Goal: Communication & Community: Answer question/provide support

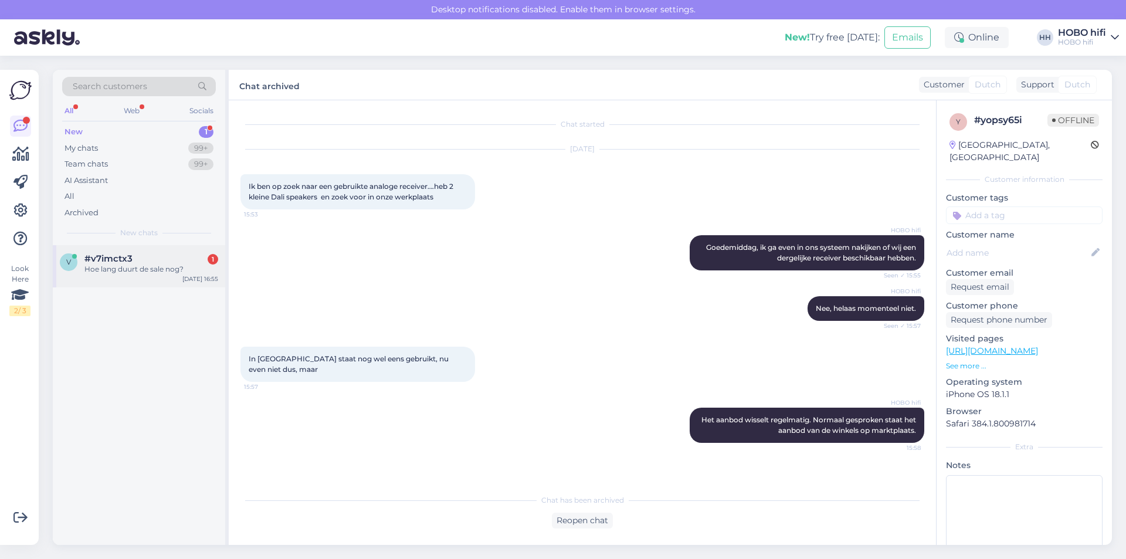
click at [178, 259] on div "#v7imctx3 1" at bounding box center [151, 258] width 134 height 11
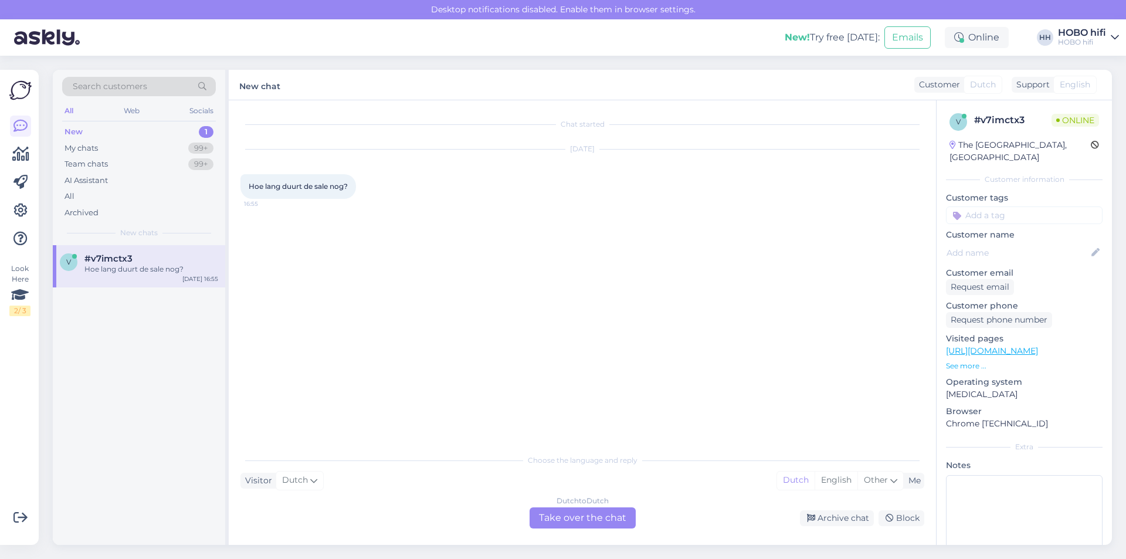
click at [578, 518] on div "Dutch to Dutch Take over the chat" at bounding box center [583, 517] width 106 height 21
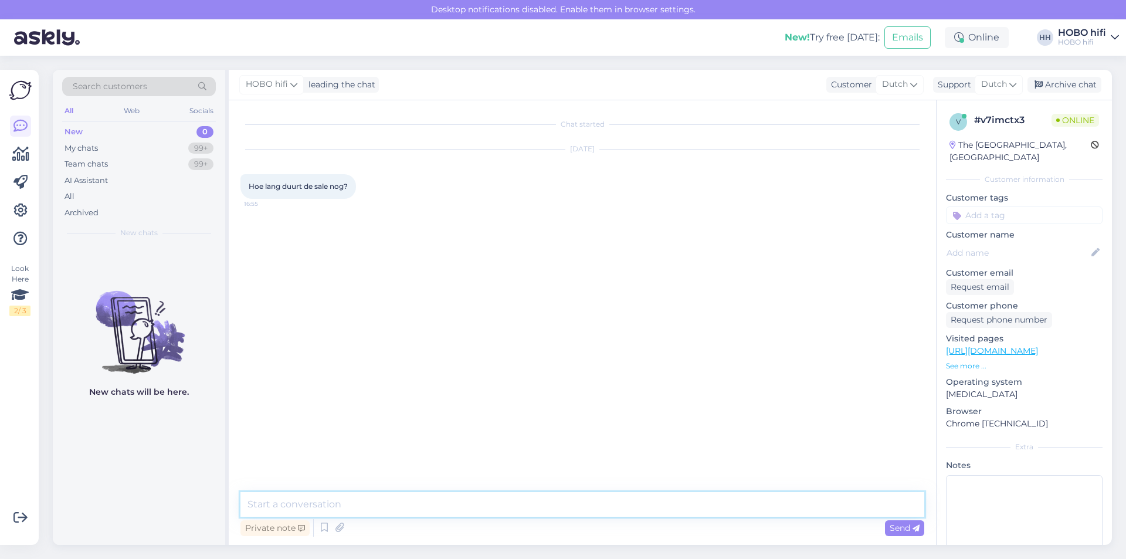
click at [369, 509] on textarea at bounding box center [582, 504] width 684 height 25
type textarea "[PERSON_NAME], deze is inmiddels afgelopen, maar we hebben nog wel aanbiedingen…"
click at [892, 528] on span "Send" at bounding box center [905, 527] width 30 height 11
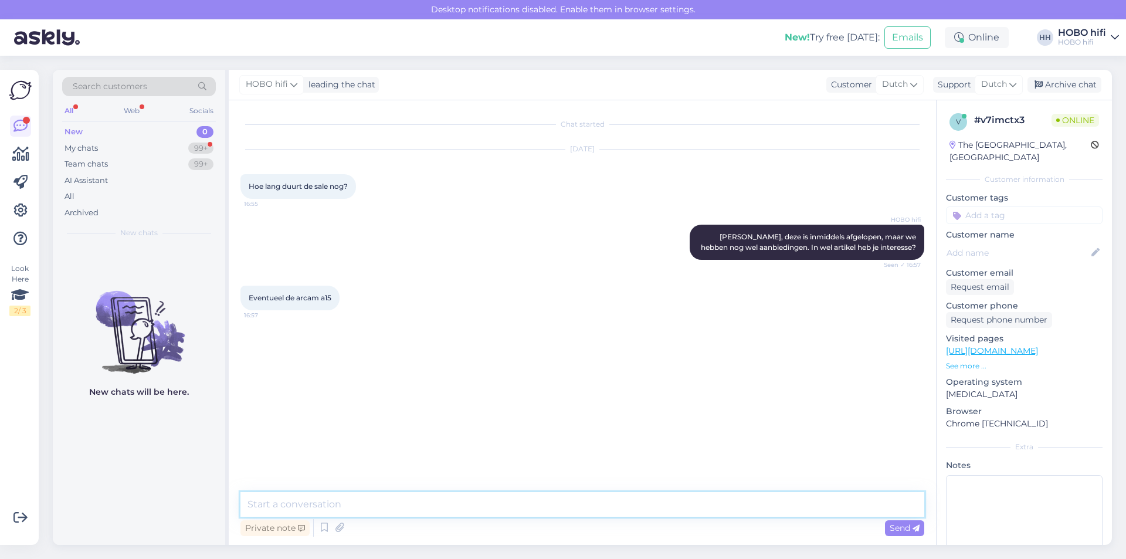
click at [351, 501] on textarea at bounding box center [582, 504] width 684 height 25
paste textarea "[URL][DOMAIN_NAME]"
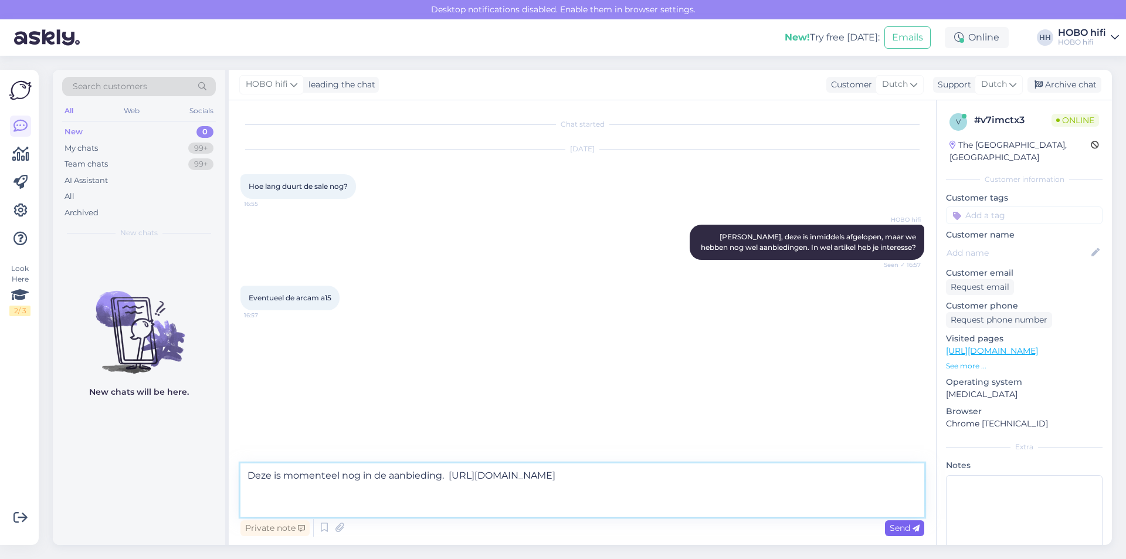
type textarea "Deze is momenteel nog in de aanbieding. [URL][DOMAIN_NAME]"
click at [893, 527] on span "Send" at bounding box center [905, 527] width 30 height 11
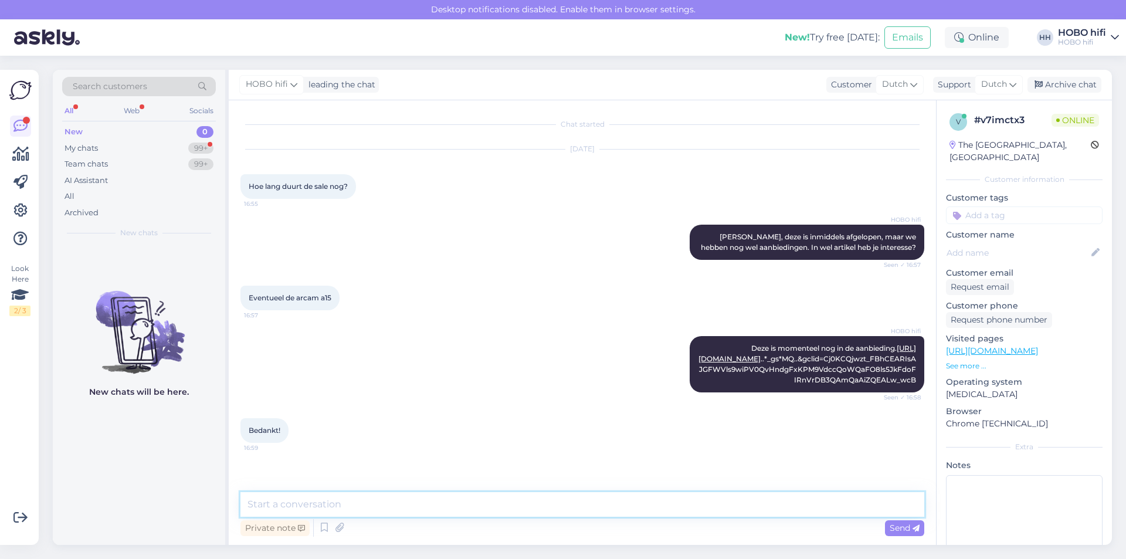
click at [333, 506] on textarea at bounding box center [582, 504] width 684 height 25
type textarea "Graag gedaan en alvast een fijne avond!"
click at [912, 526] on icon at bounding box center [915, 528] width 7 height 7
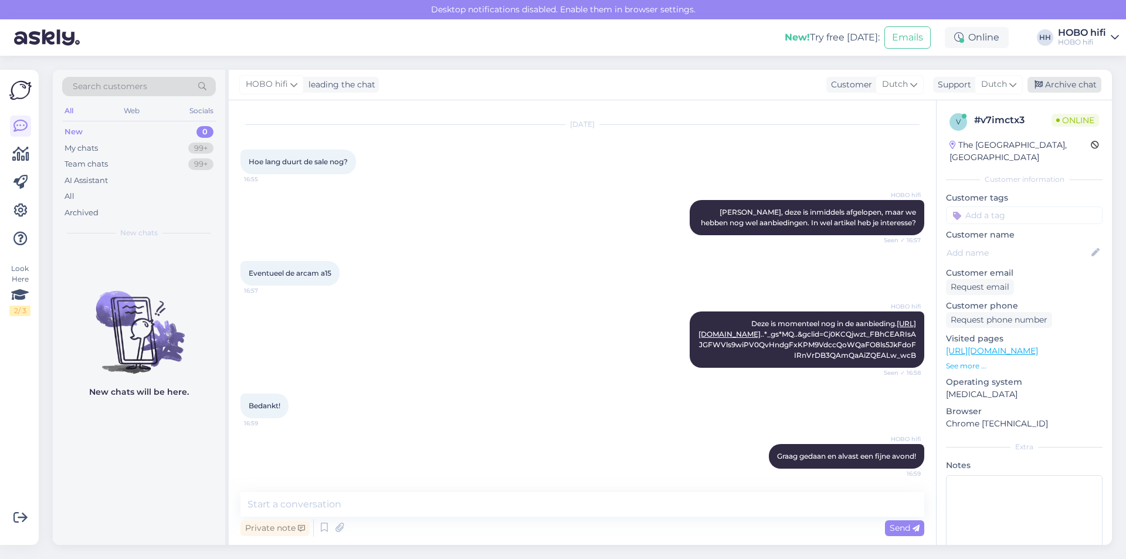
click at [1049, 84] on div "Archive chat" at bounding box center [1064, 85] width 74 height 16
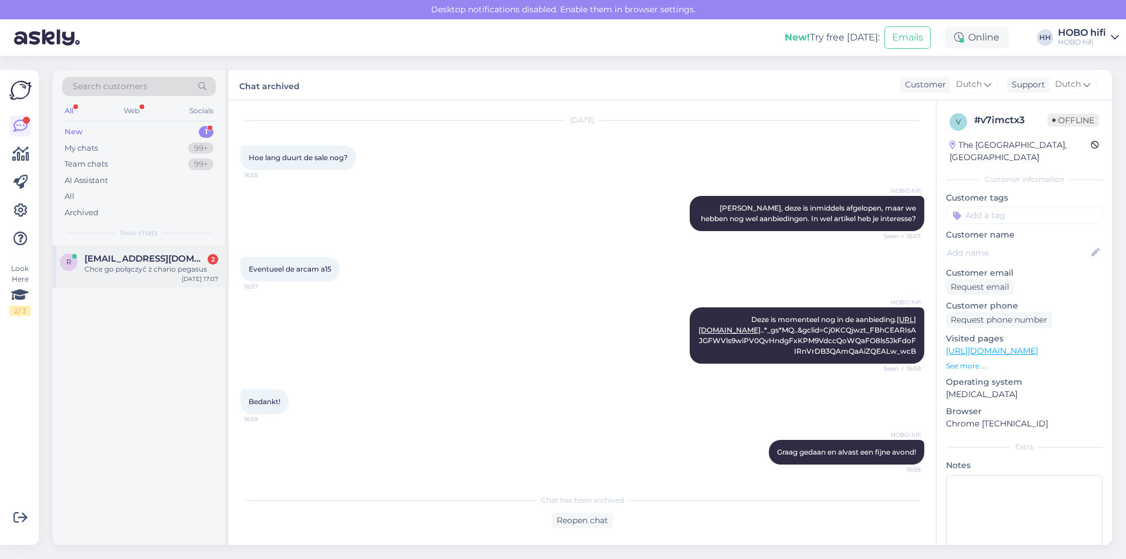
click at [129, 271] on div "Chce go połączyć z chario pegasus" at bounding box center [151, 269] width 134 height 11
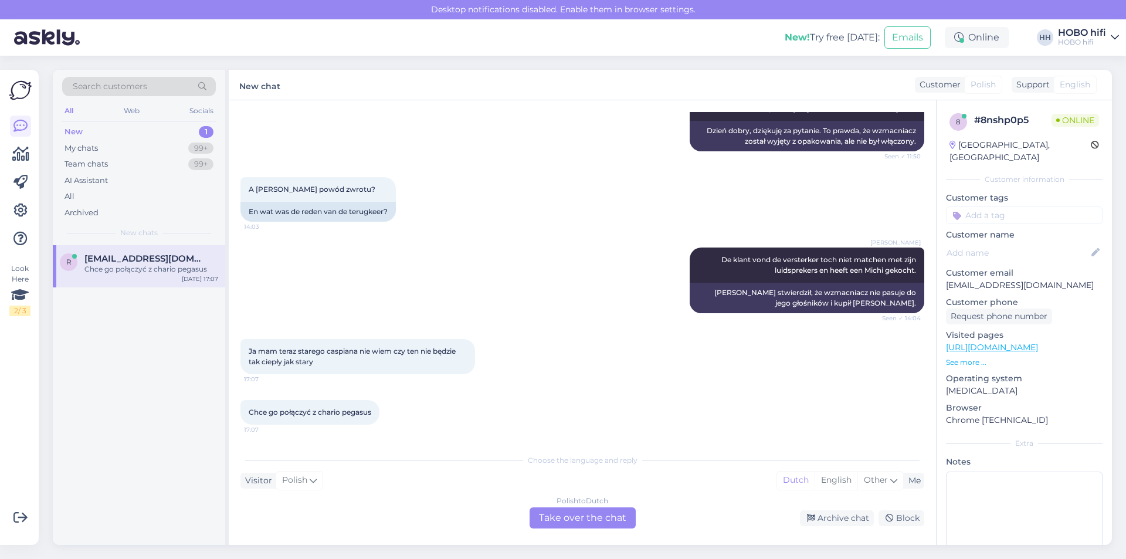
click at [589, 518] on div "Polish to Dutch Take over the chat" at bounding box center [583, 517] width 106 height 21
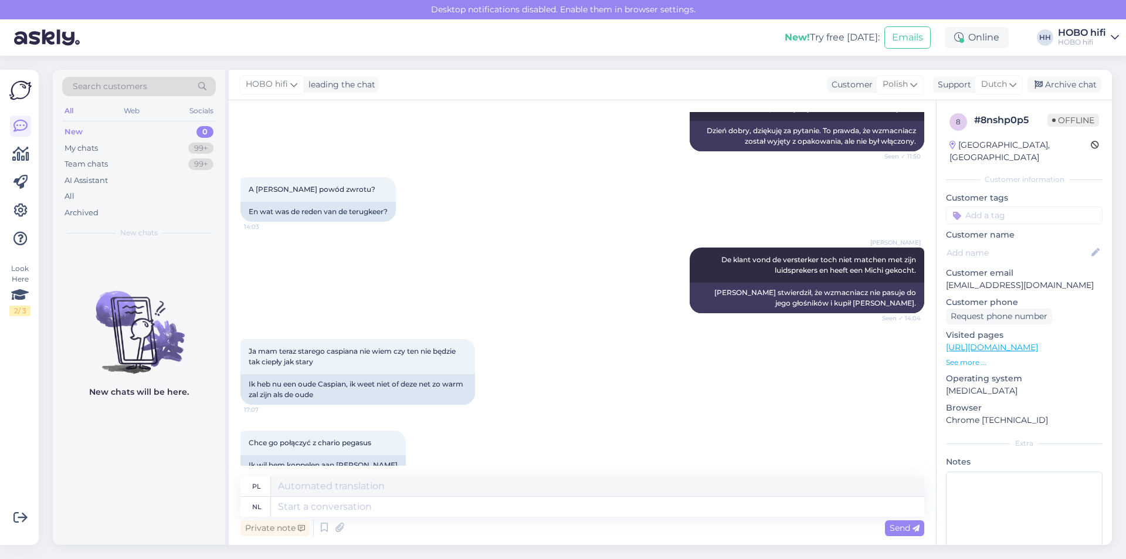
scroll to position [227, 0]
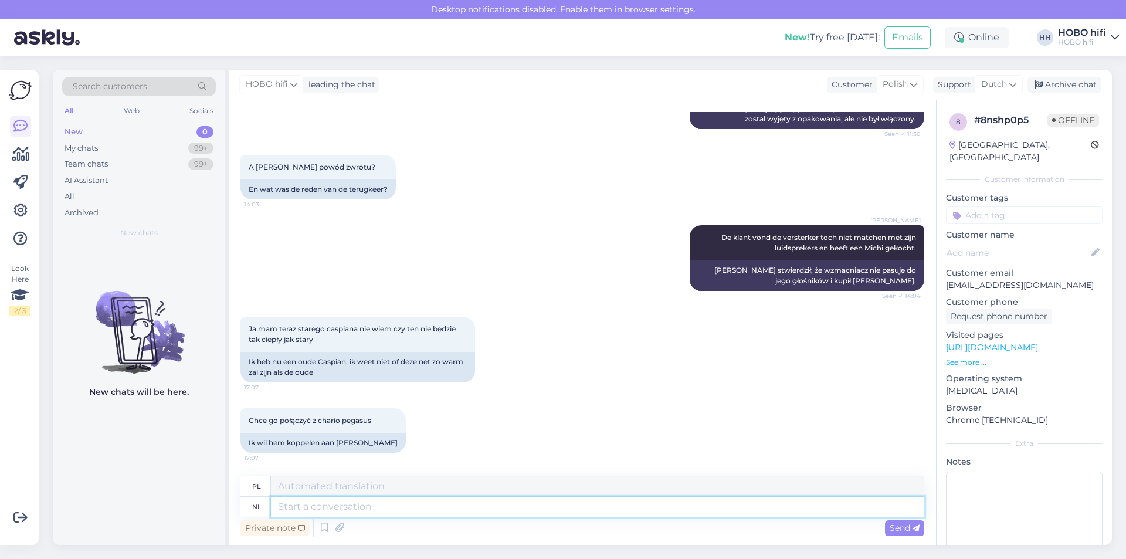
click at [290, 510] on textarea at bounding box center [597, 507] width 653 height 20
click at [327, 508] on textarea at bounding box center [597, 507] width 653 height 20
type textarea "Ik"
type textarea "I"
type textarea "Ik z"
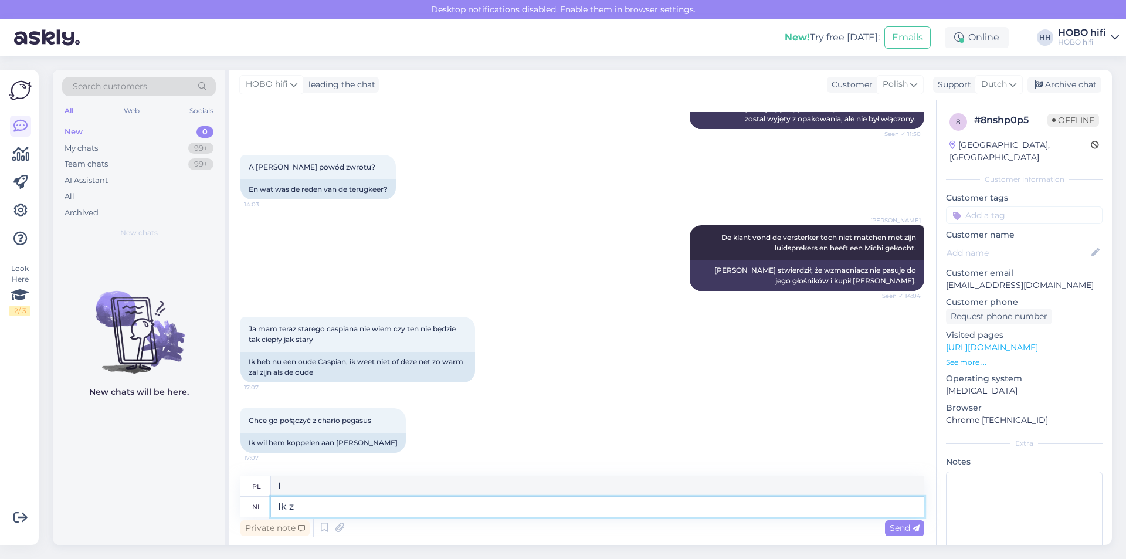
type textarea "Ja z"
type textarea "[PERSON_NAME]"
type textarea "Chciałbym"
type textarea "Ik zoek"
type textarea "Szukam"
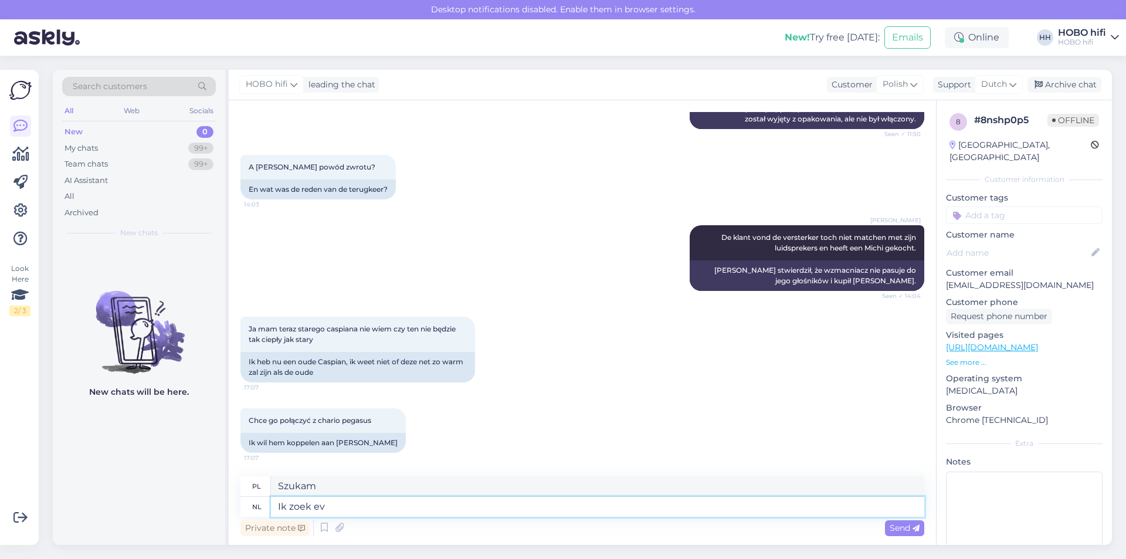
type textarea "Ik zoek [PERSON_NAME]"
type textarea "Szukam od jakiegoś czasu"
type textarea "Ik zoek even"
type textarea "Tylko patrzę"
type textarea "Ik zoek even de"
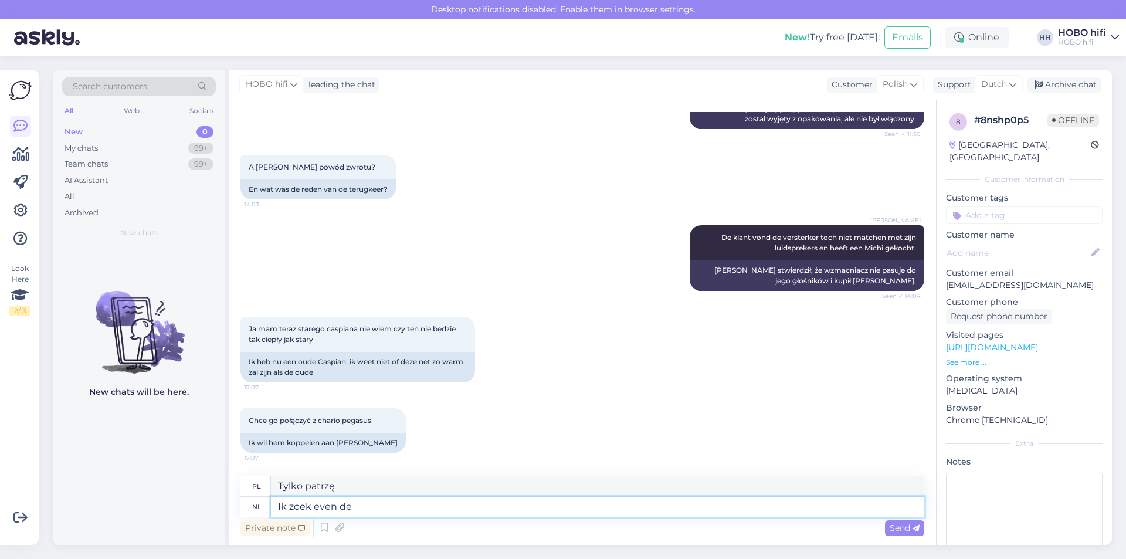
type textarea "Po prostu szukam"
type textarea "Ik zoek even de specifica"
type textarea "Poszukam szczegółów."
type textarea "Ik zoek even de specifica"
type textarea "Poszukam szczegółów."
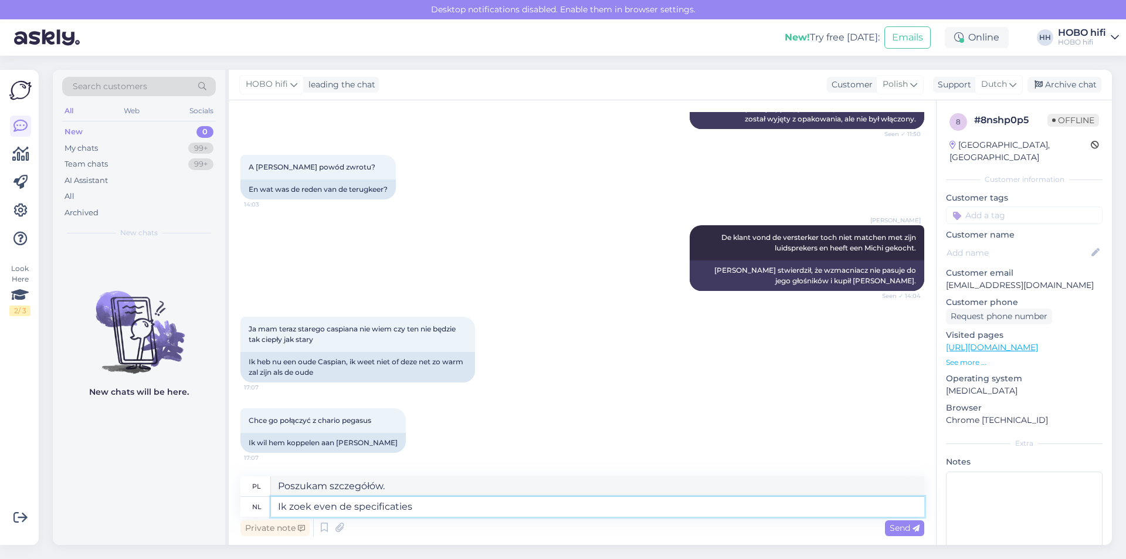
type textarea "Ik zoek even de specificaties"
type textarea "Szukam tylko specyfikacji"
type textarea "Ik zoek even de specificaties van de"
type textarea "Szukam specyfikacji"
type textarea "Ik zoek even de specificaties van deze"
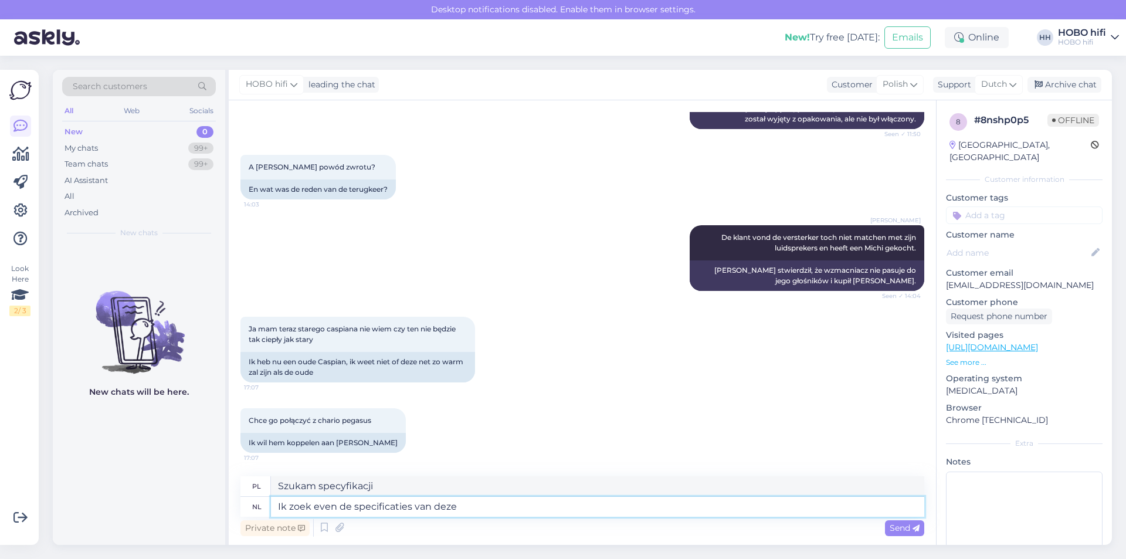
type textarea "Szukam specyfikacji tego"
type textarea "Ik zoek even de specificaties van deze lui"
type textarea "Pozwólcie mi tylko sprawdzić specyfikację tych gości"
type textarea "Ik zoek even de specificaties van deze luidspreker"
type textarea "Szukam specyfikacji tego głośnika"
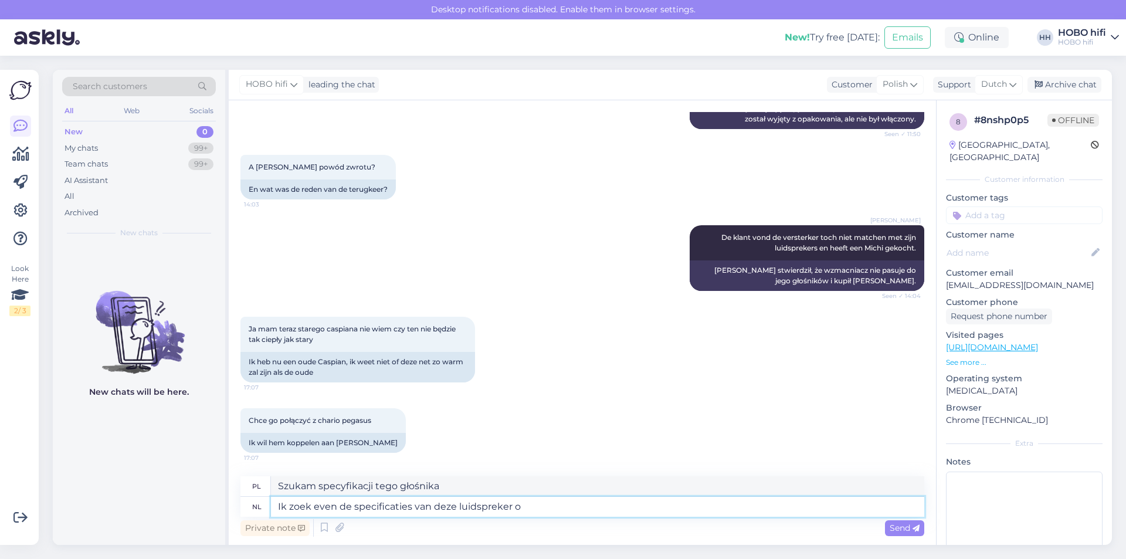
type textarea "Ik zoek even de specificaties van deze luidspreker op"
type textarea "Pozwól mi sprawdzić specyfikację tego głośnika"
type textarea "Ik zoek even de specificaties van deze luidspreker op"
click at [902, 527] on span "Send" at bounding box center [905, 527] width 30 height 11
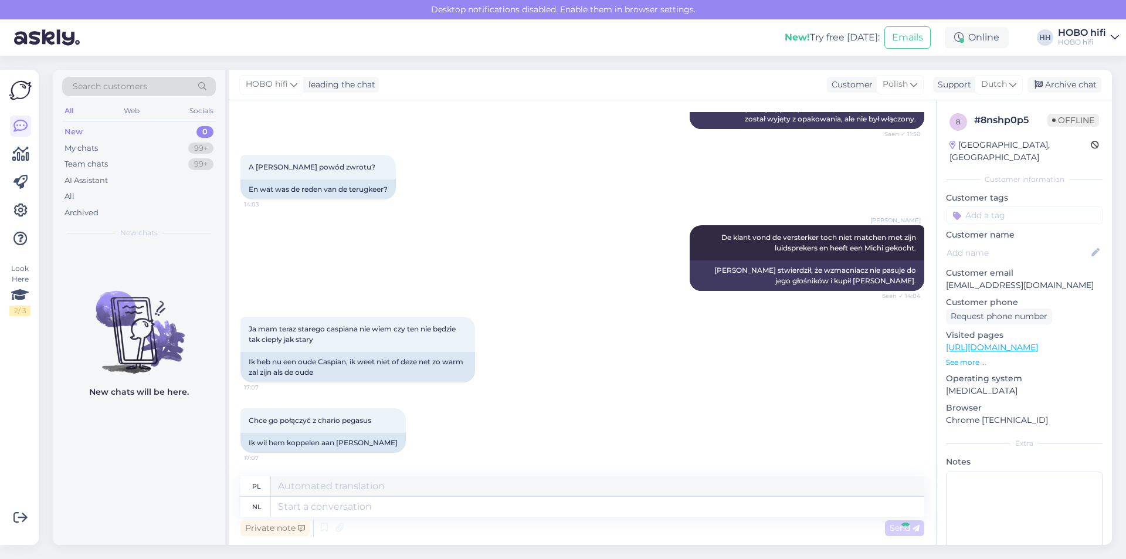
scroll to position [297, 0]
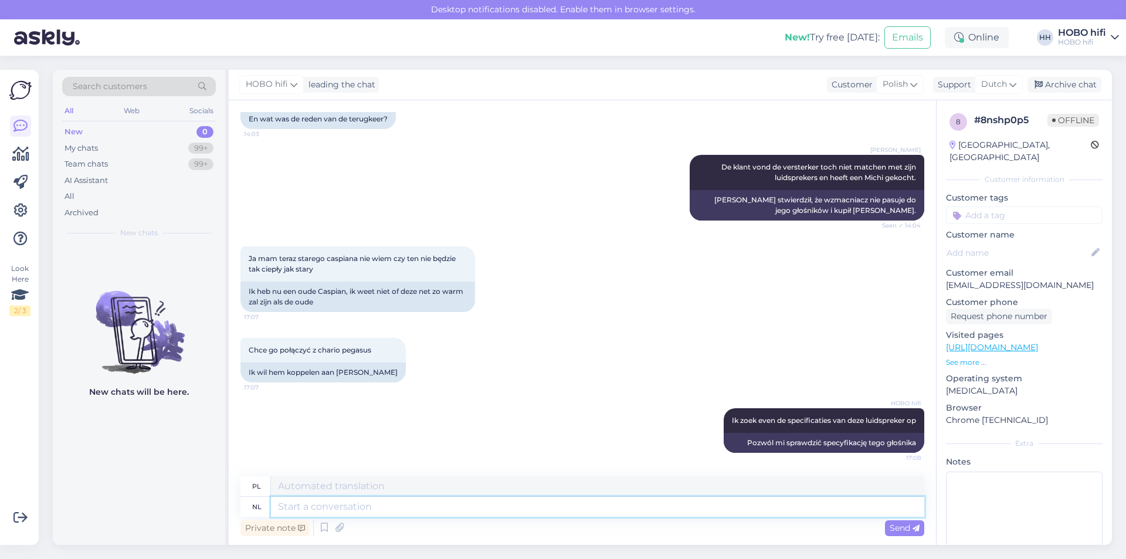
click at [365, 508] on textarea at bounding box center [597, 507] width 653 height 20
type textarea "De"
type textarea "Ten"
type textarea "De huid"
type textarea "Skóra"
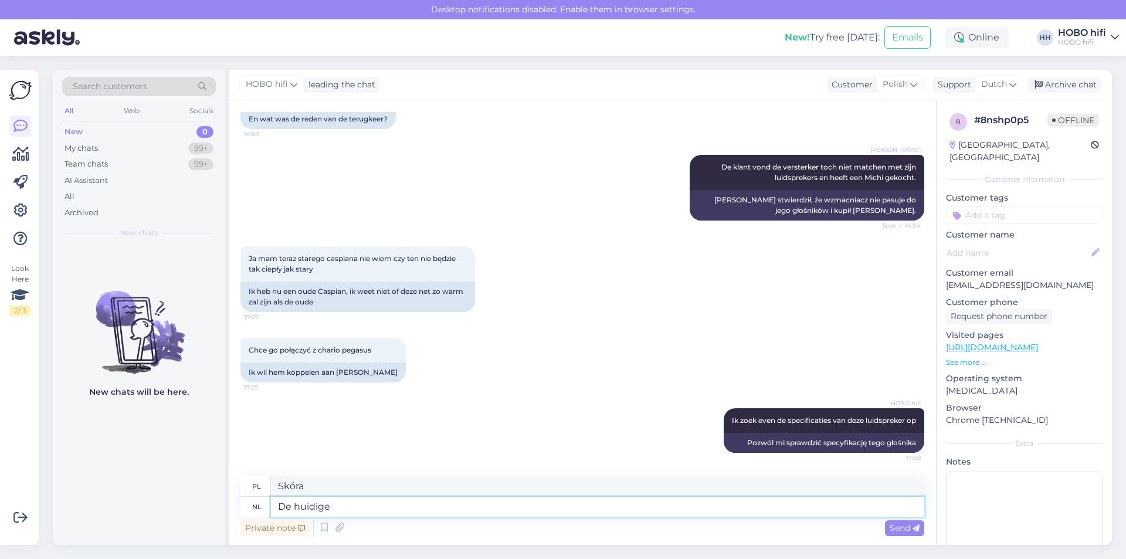
type textarea "De huidige"
type textarea "Obecny"
type textarea "De huidige caspian"
type textarea "Obecny Kaspijski"
type textarea "De huidige caspian klin"
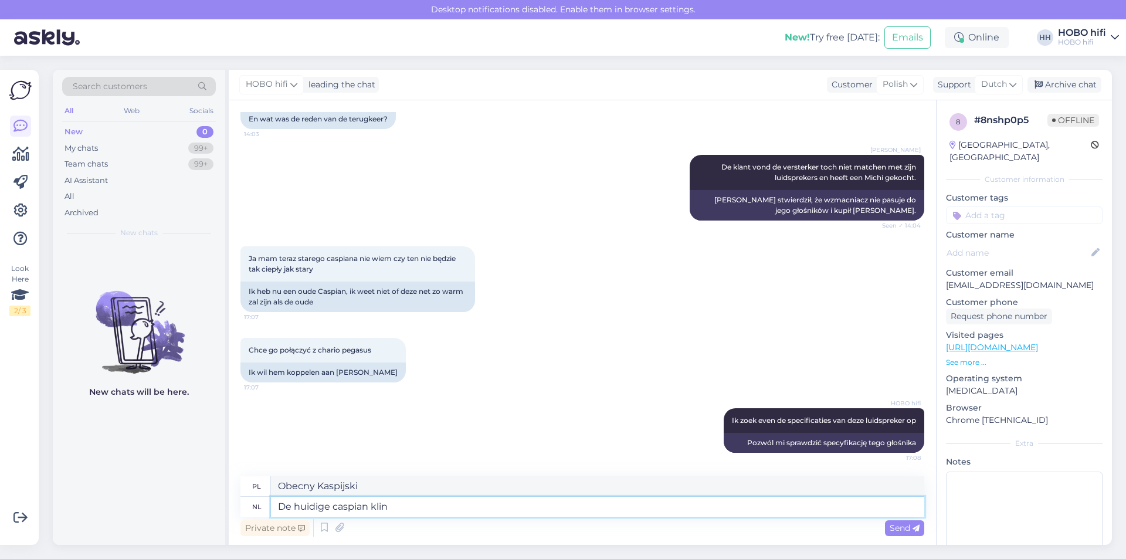
type textarea "Obecny klimat Morza Kaspijskiego"
type textarea "De huidige caspian klinkt w"
type textarea "Obecne dźwięki Morza Kaspijskiego"
type textarea "De huidige caspian klinkt wel"
type textarea "Obecny kaspijski brzmi dobrze"
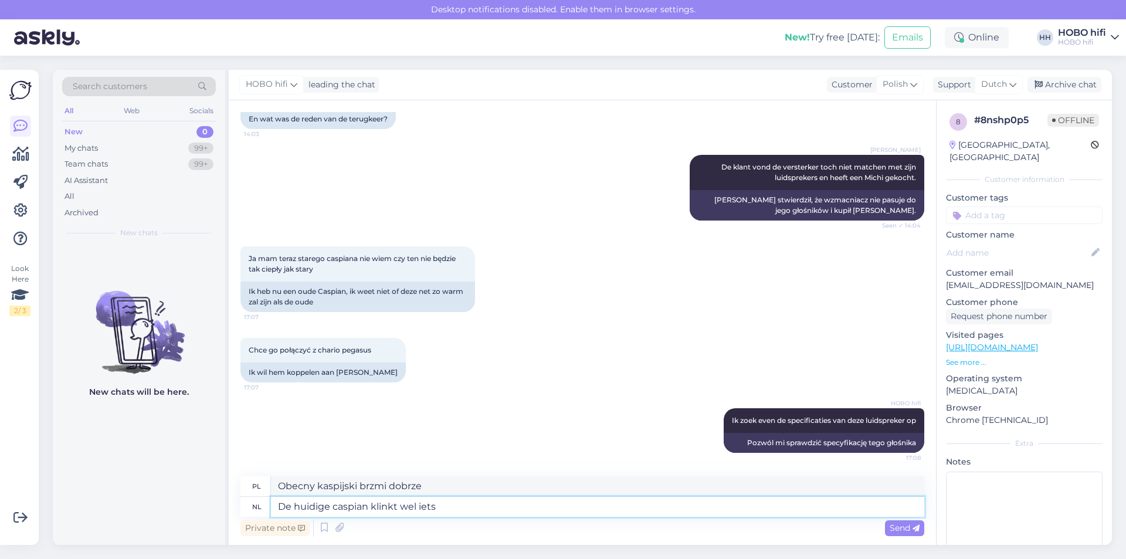
type textarea "De huidige caspian klinkt wel iets"
type textarea "Obecny Kaspijski brzmi trochę"
type textarea "De huidige caspian klinkt wel iets helder"
type textarea "Obecny Kaspian brzmi trochę jaśniej"
type textarea "De huidige caspian klinkt wel iets helder"
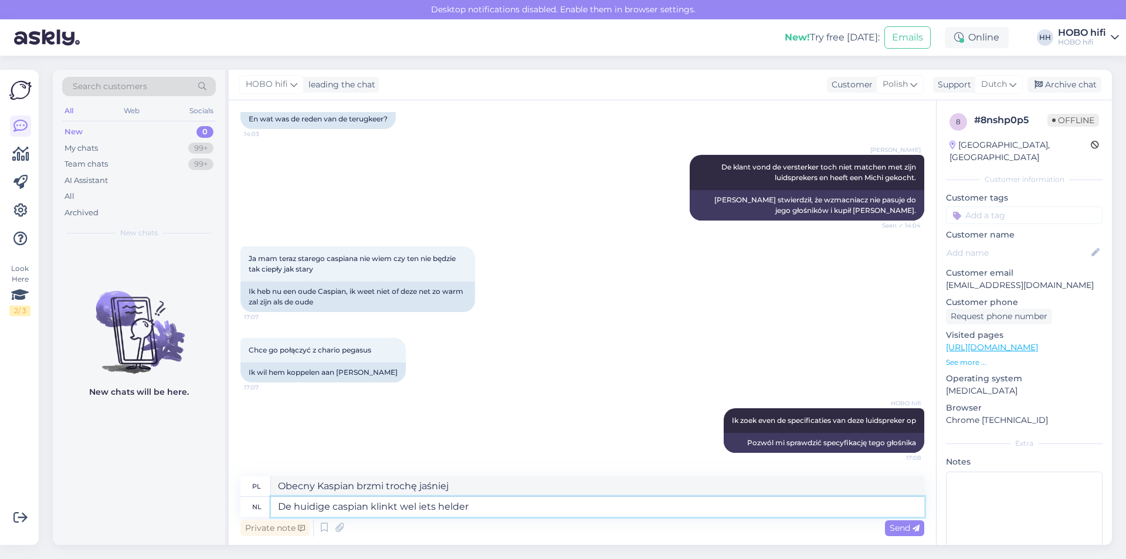
type textarea "Obecny Kaspian brzmi trochę jasno"
type textarea "De huidige caspian klinkt wel iets"
type textarea "Obecny Kaspijski brzmi trochę"
type textarea "De huidige caspian klinkt wel iets heldere"
type textarea "Obecny Kaspian brzmi trochę jaśniej"
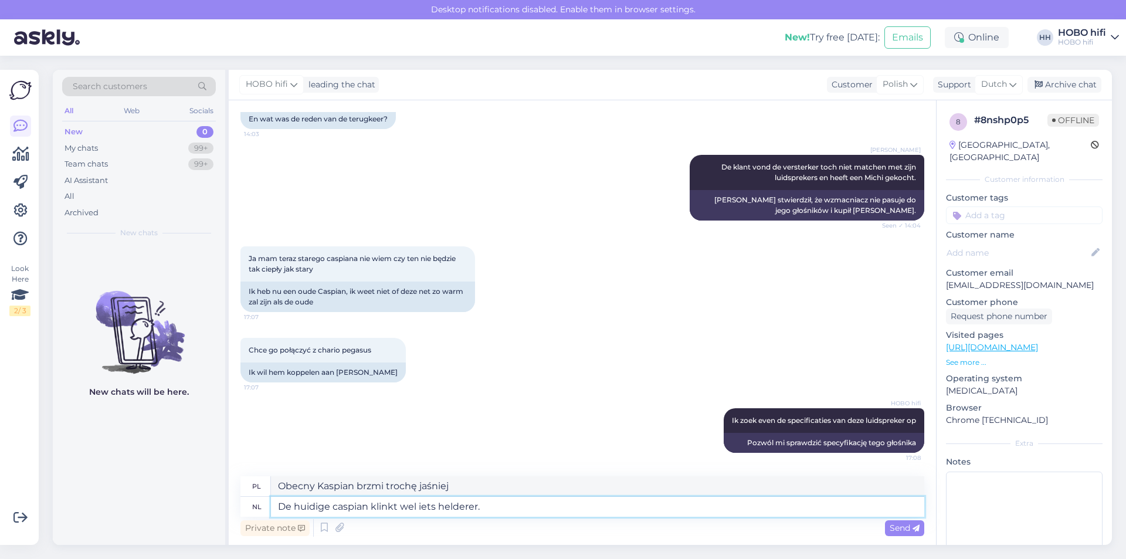
type textarea "De huidige caspian klinkt wel iets helderer."
type textarea "Obecny Kaspian brzmi trochę wyraźniej."
type textarea "De huidige caspian klinkt wel iets helderer. He"
type textarea "Obecny Kaspian brzmi nieco wyraźniej. On"
type textarea "De huidige caspian klinkt wel iets helderer. He zal e"
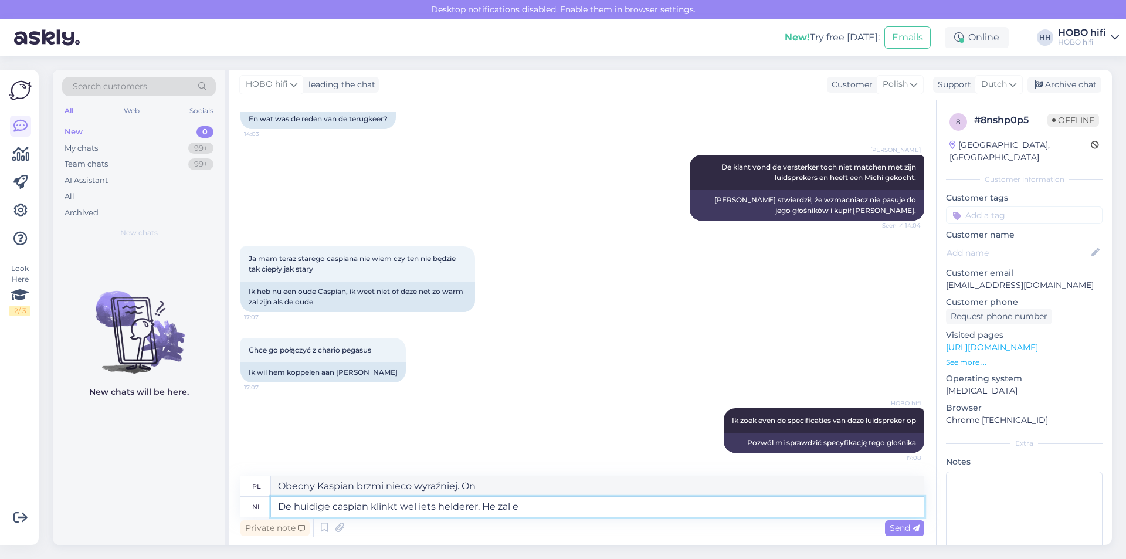
type textarea "Obecny Kaspijski brzmi trochę wyraźniej. [GEOGRAPHIC_DATA]"
type textarea "De huidige caspian klinkt wel iets helderer. He zal een"
type textarea "Obecny Kaspian brzmi nieco wyraźniej. To będzie"
type textarea "De huidige caspian klinkt wel iets helderer. He zal een k"
type textarea "Obecny Kaspian brzmi trochę wyraźniej. Będzie k"
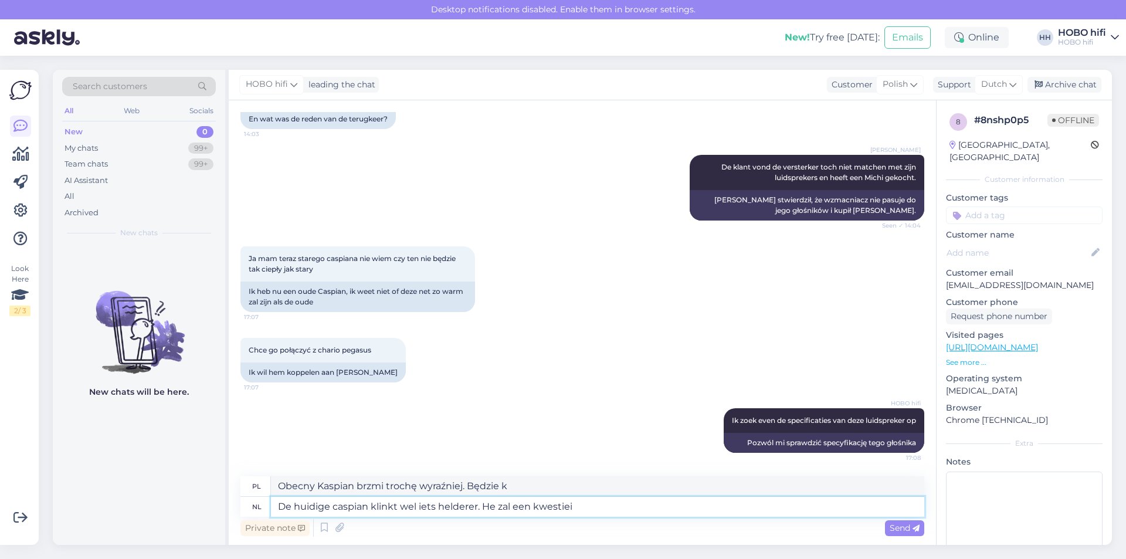
type textarea "De huidige caspian klinkt wel iets helderer. He zal een kwestiei"
type textarea "Obecny Kaspijski brzmi nieco wyraźniej. To będzie kwestia"
type textarea "De huidige caspian klinkt wel iets helderer. He zal een kwestiei van smaak z"
type textarea "Obecny Caspian brzmi nieco klarowniej. To kwestia gustu."
type textarea "De huidige caspian klinkt wel iets helderer. He zal een kwestiei van smaak zijn"
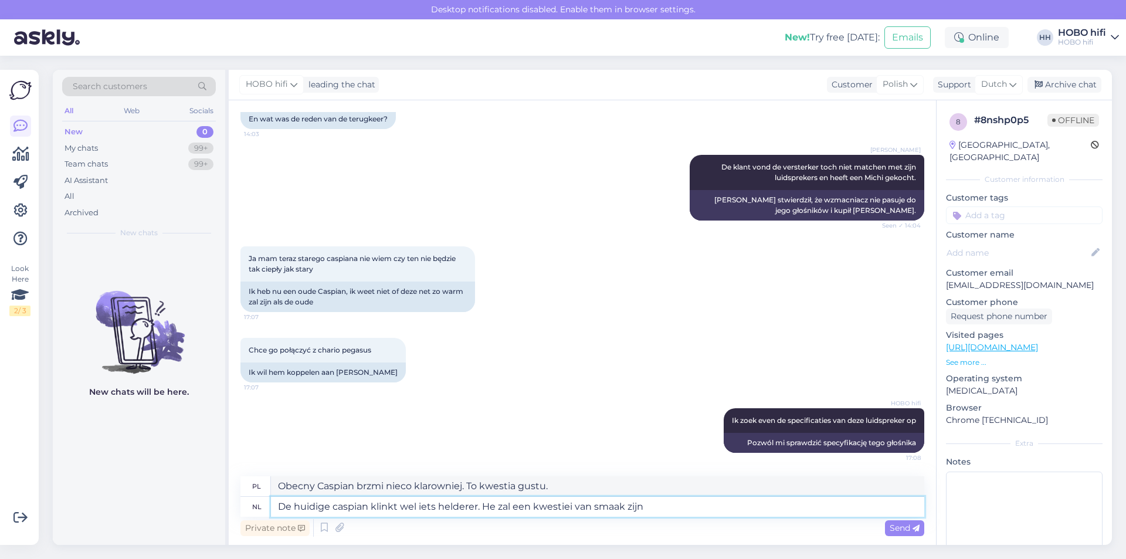
type textarea "Obecny Kaspian brzmi trochę klarowniej. To pewnie kwestia gustu."
type textarea "De huidige caspian klinkt wel iets helderer. He zal een kwestiei van smaak zijn…"
type textarea "Obecny Kaspian brzmi nieco wyraźniej. Kwestią gustu będzie, czy"
type textarea "De huidige caspian klinkt wel iets helderer. He zal een kwestiei van smaak zijn…"
type textarea "Obecny Kaspian brzmi nieco wyraźniej. Kwestią gustu będzie, czy…"
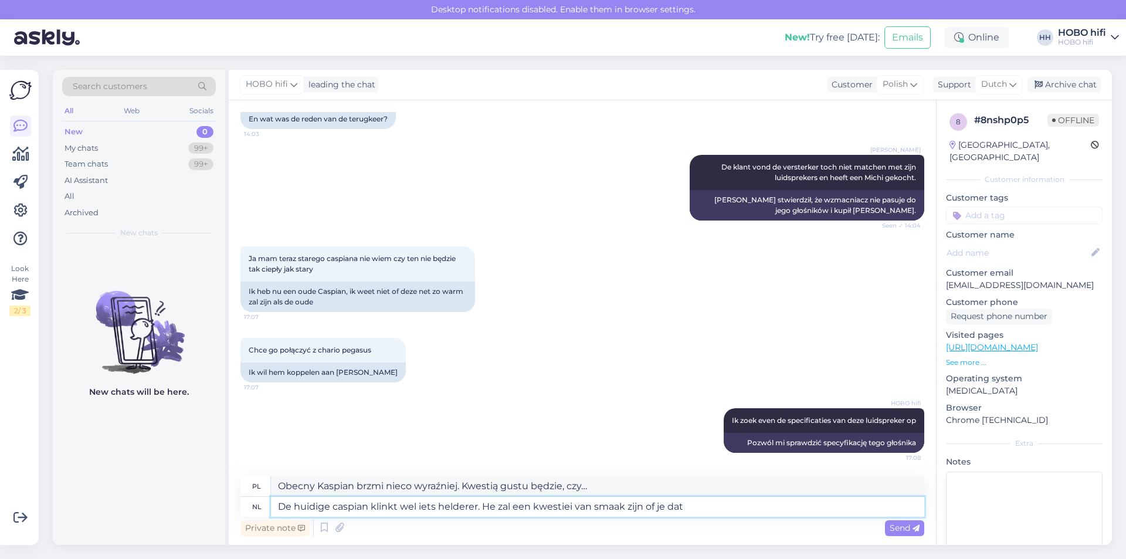
type textarea "De huidige caspian klinkt wel iets helderer. He zal een kwestiei van smaak zijn…"
type textarea "Obecny Caspian brzmi nieco klarowniej. Kwestią gustu pozostaje, czy Ci się spod…"
type textarea "De huidige caspian klinkt wel iets helderer. He zal een kwestiei van smaak zijn…"
type textarea "Obecny Caspian brzmi nieco jaśniej. Czy Ci się to spodoba, to kwestia gustu."
type textarea "De huidige caspian klinkt wel iets helderer. He zal een kwestiei van smaak zijn…"
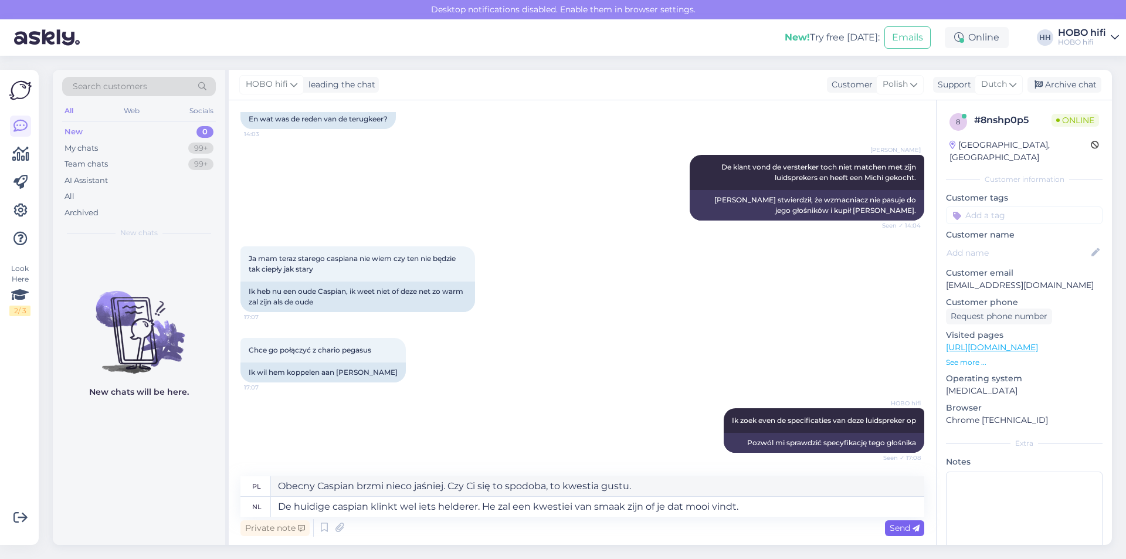
click at [890, 524] on div "Send" at bounding box center [904, 528] width 39 height 16
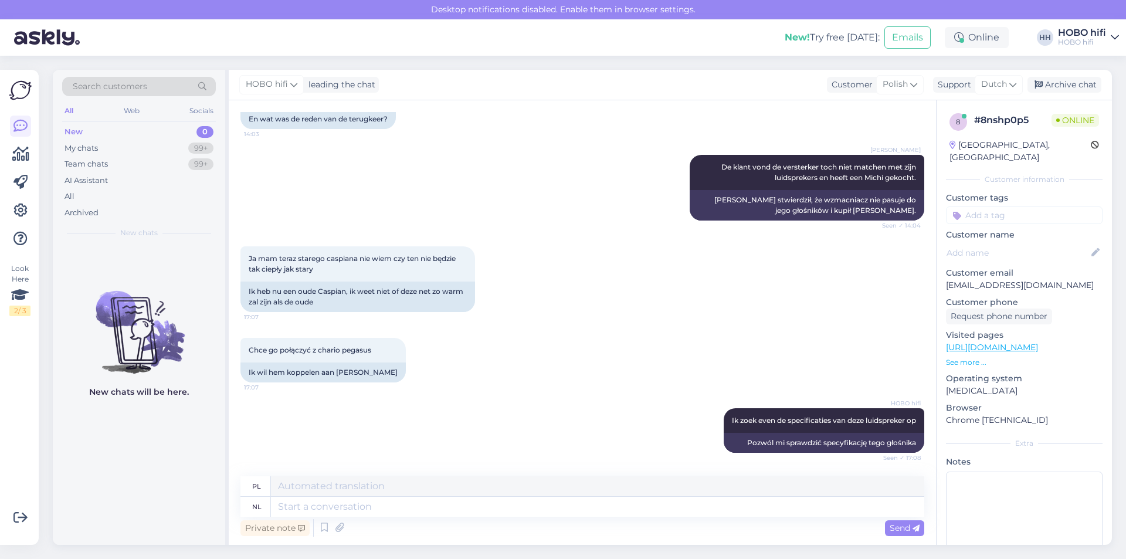
scroll to position [389, 0]
